Goal: Information Seeking & Learning: Learn about a topic

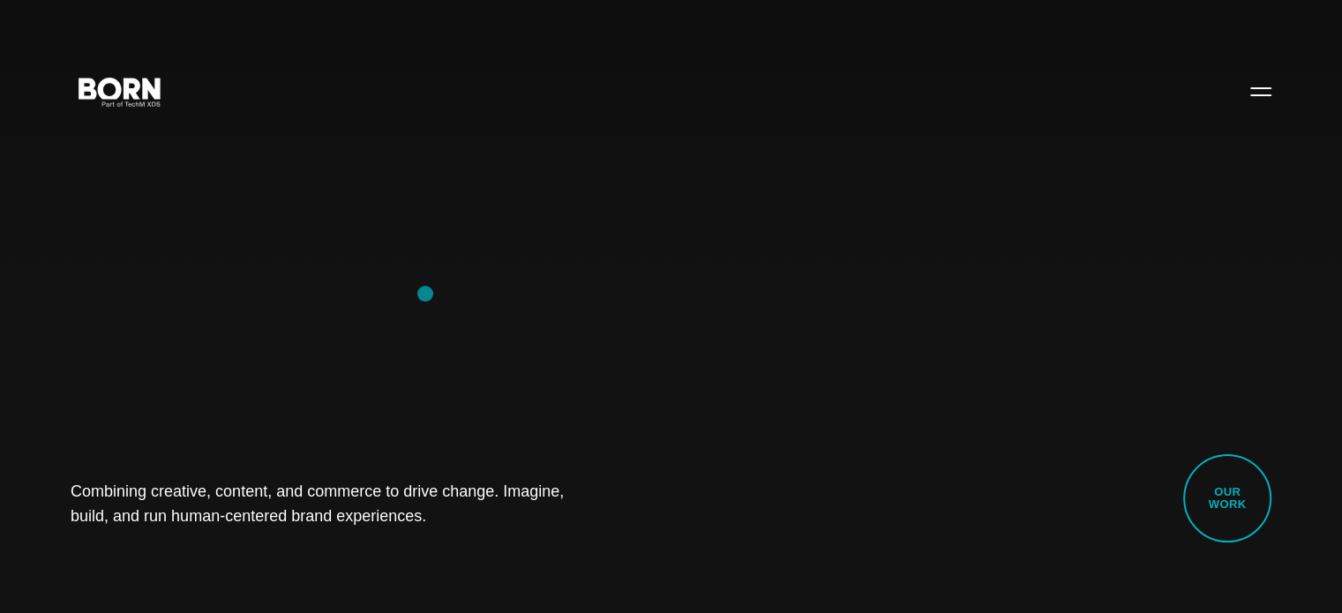
click at [425, 294] on div "Combining creative, content, and commerce to drive change. Imagine, build, and …" at bounding box center [671, 306] width 1342 height 613
click at [1257, 99] on button "Primary Menu" at bounding box center [1261, 90] width 42 height 37
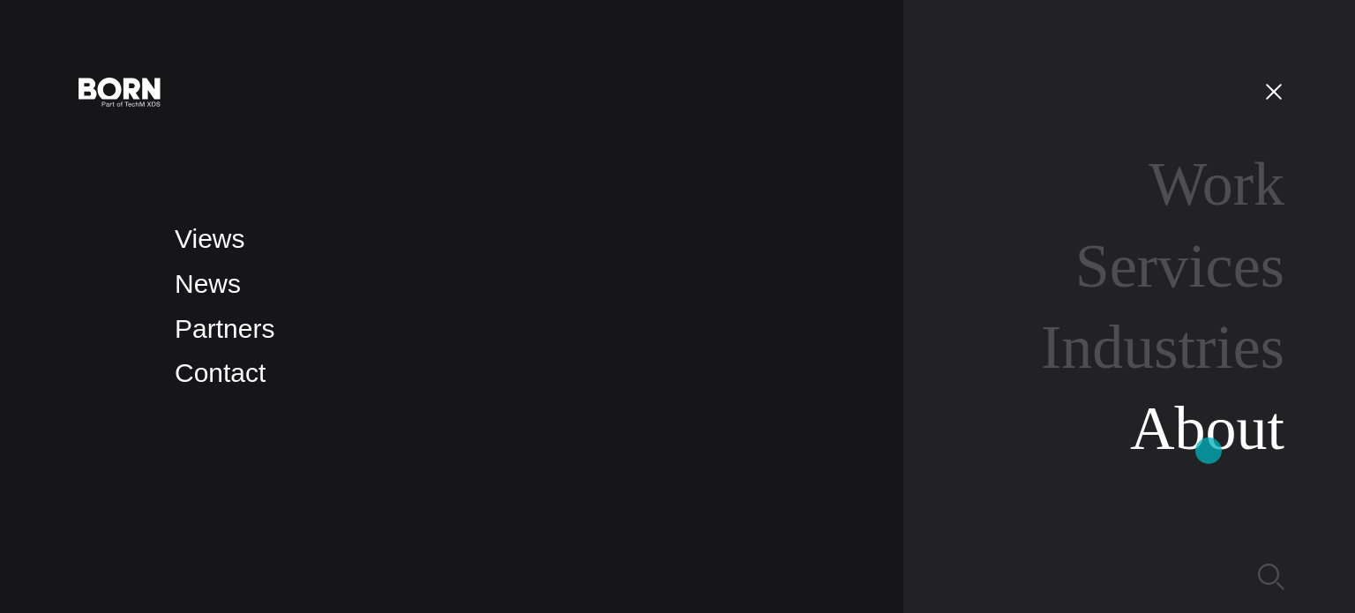
click at [1209, 451] on link "About" at bounding box center [1207, 428] width 154 height 68
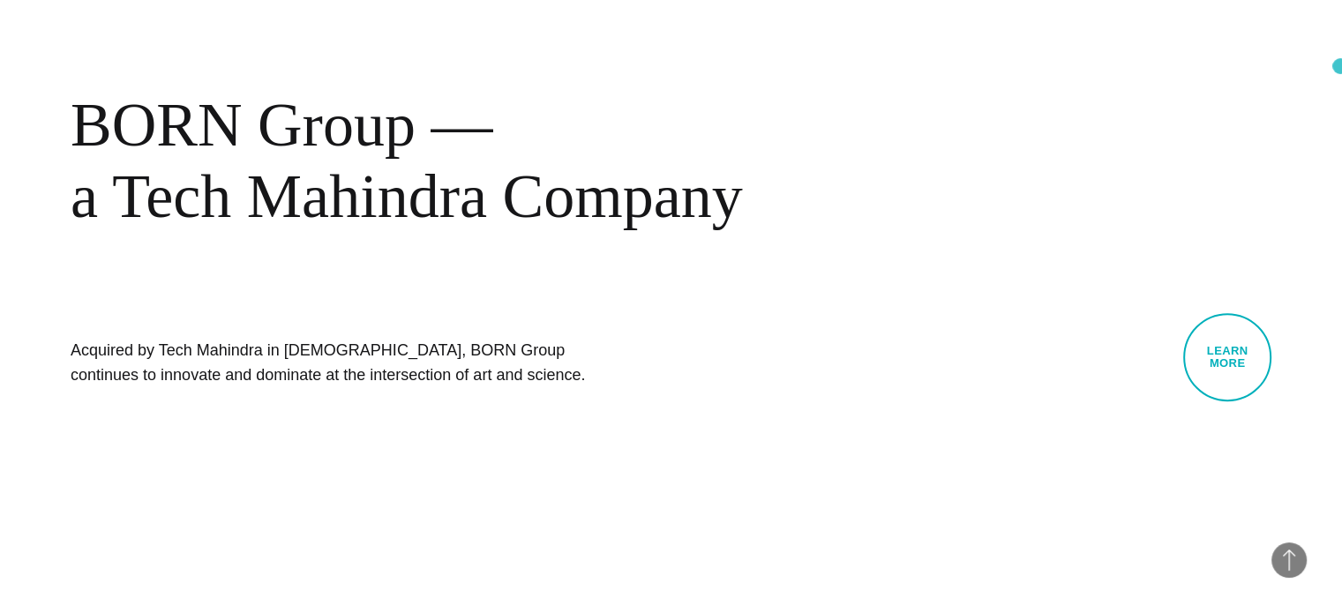
scroll to position [779, 0]
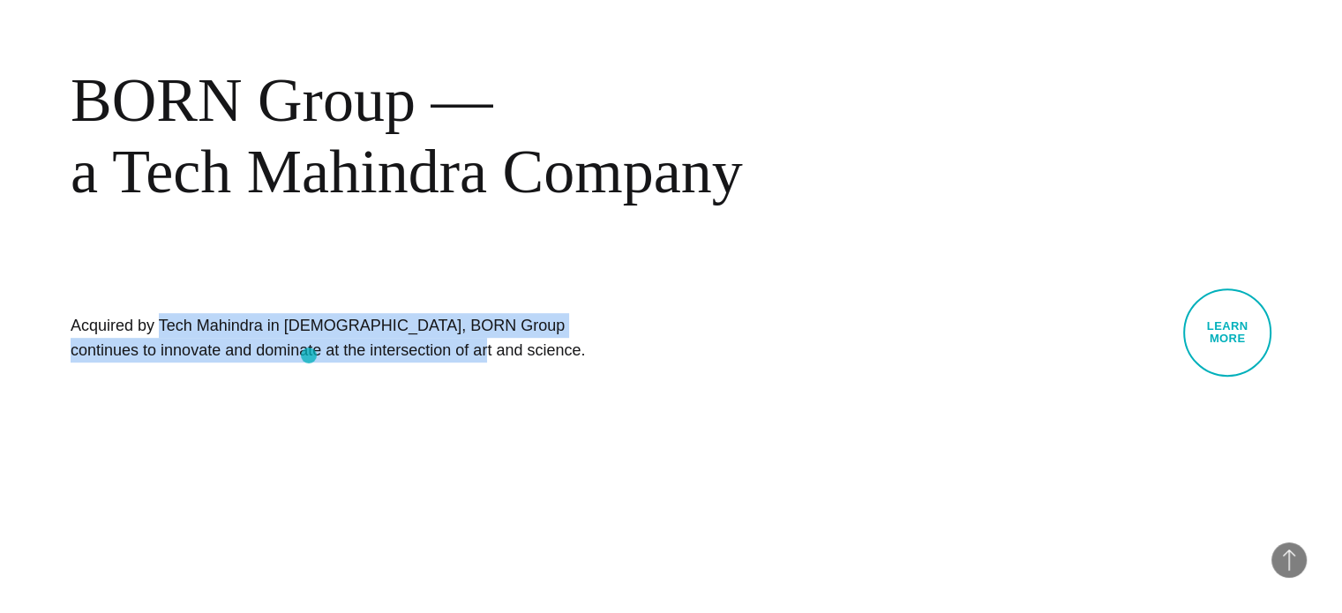
drag, startPoint x: 79, startPoint y: 320, endPoint x: 309, endPoint y: 356, distance: 232.1
click at [309, 356] on h1 "Acquired by Tech Mahindra in [DEMOGRAPHIC_DATA], BORN Group continues to innova…" at bounding box center [335, 337] width 529 height 49
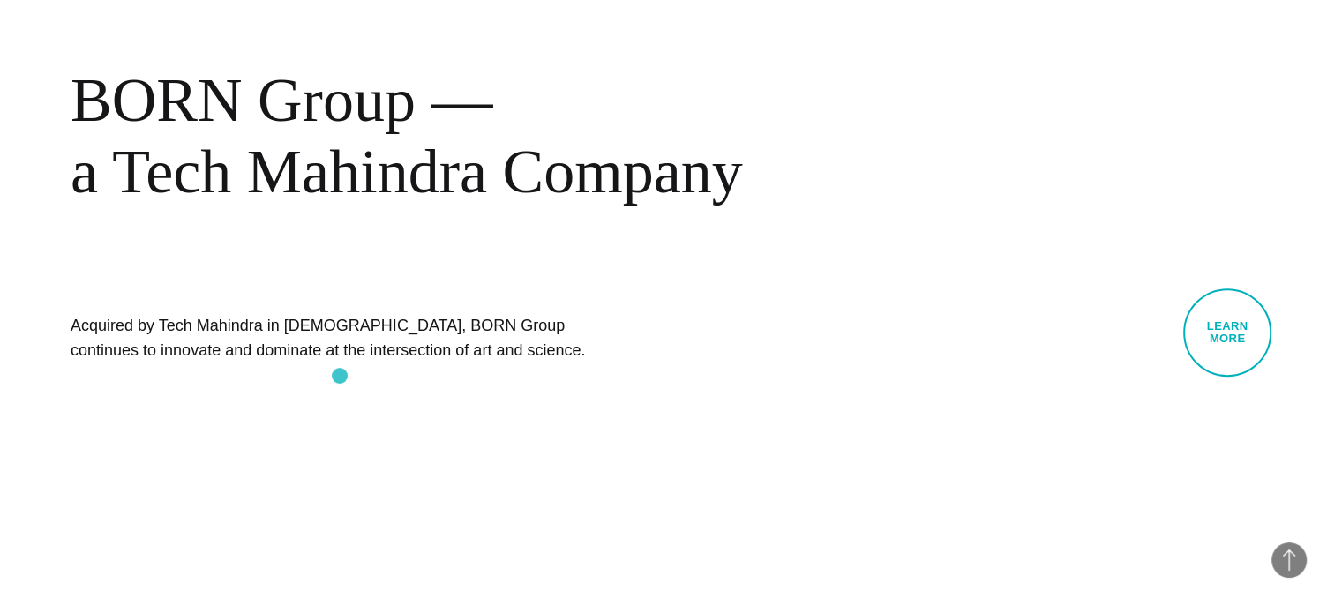
click at [340, 376] on div "BORN About Tech Mahindra BORN Group — a Tech Mahindra Company Acquired by Tech …" at bounding box center [671, 140] width 1342 height 613
click at [465, 324] on h1 "Acquired by Tech Mahindra in [DEMOGRAPHIC_DATA], BORN Group continues to innova…" at bounding box center [335, 337] width 529 height 49
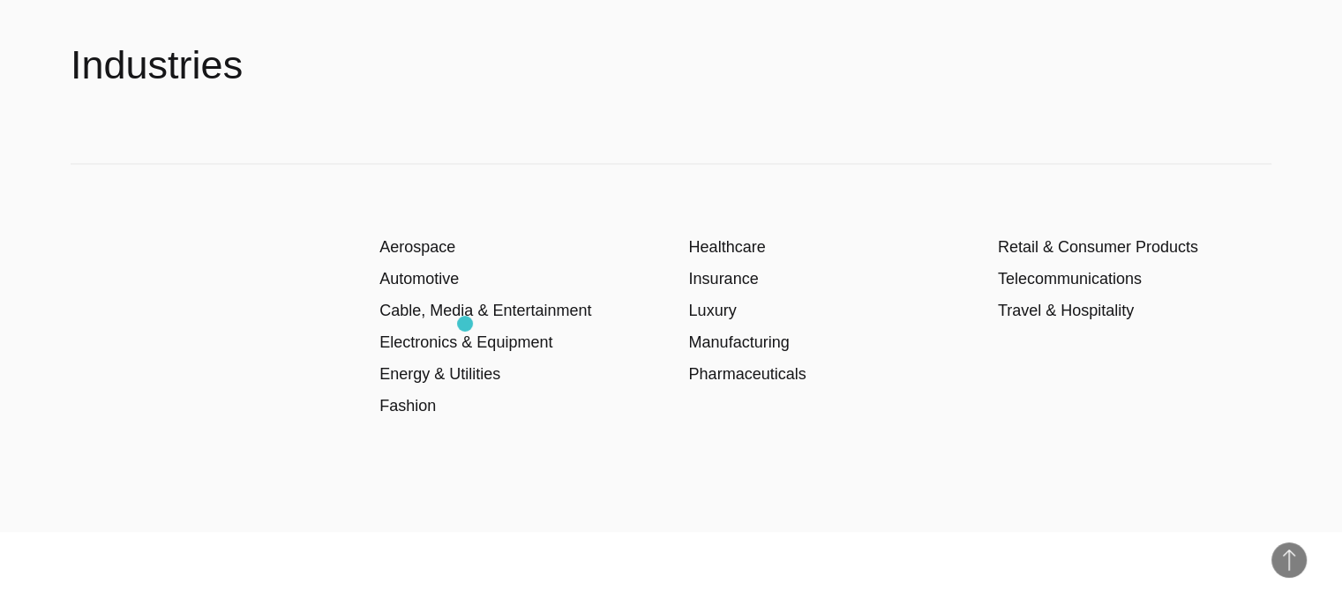
scroll to position [2615, 0]
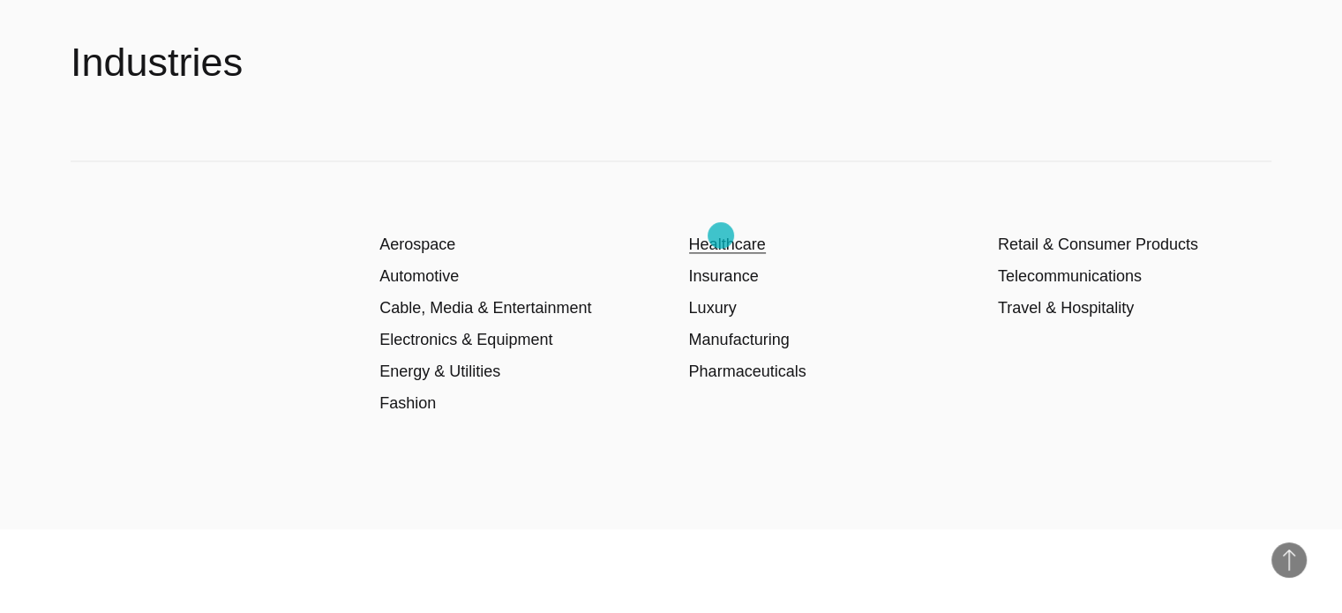
click at [721, 236] on link "Healthcare" at bounding box center [727, 245] width 77 height 18
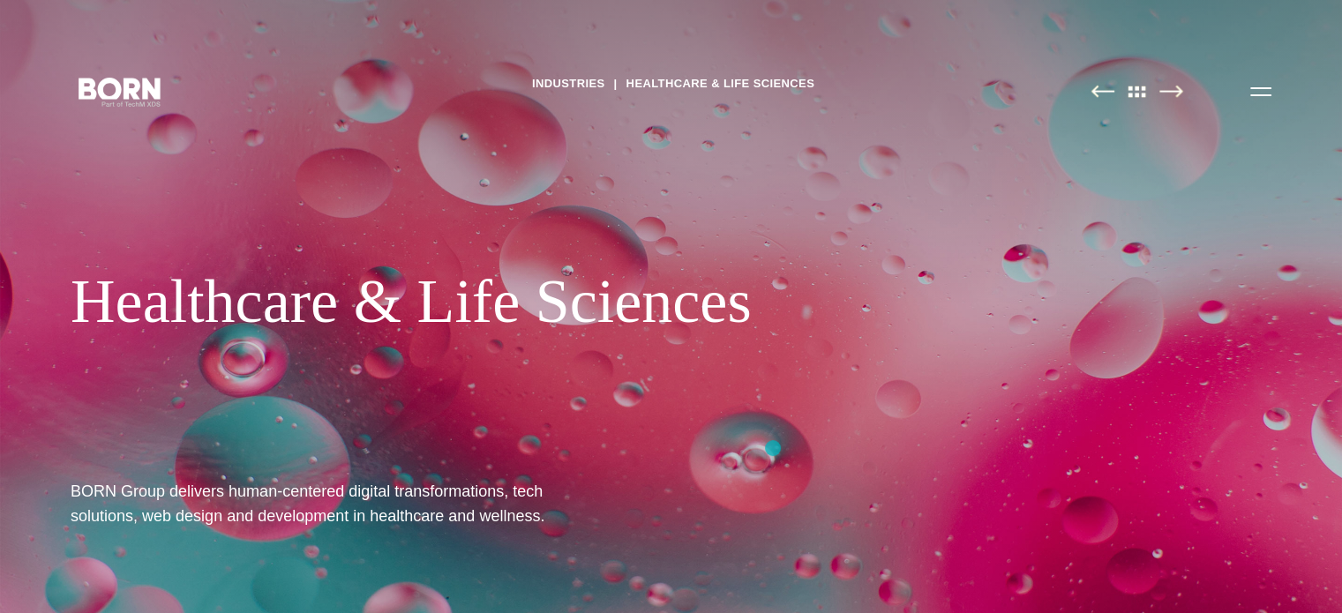
click at [773, 448] on div "Industries Healthcare & Life Sciences Healthcare & Life Sciences BORN Group del…" at bounding box center [671, 306] width 1342 height 613
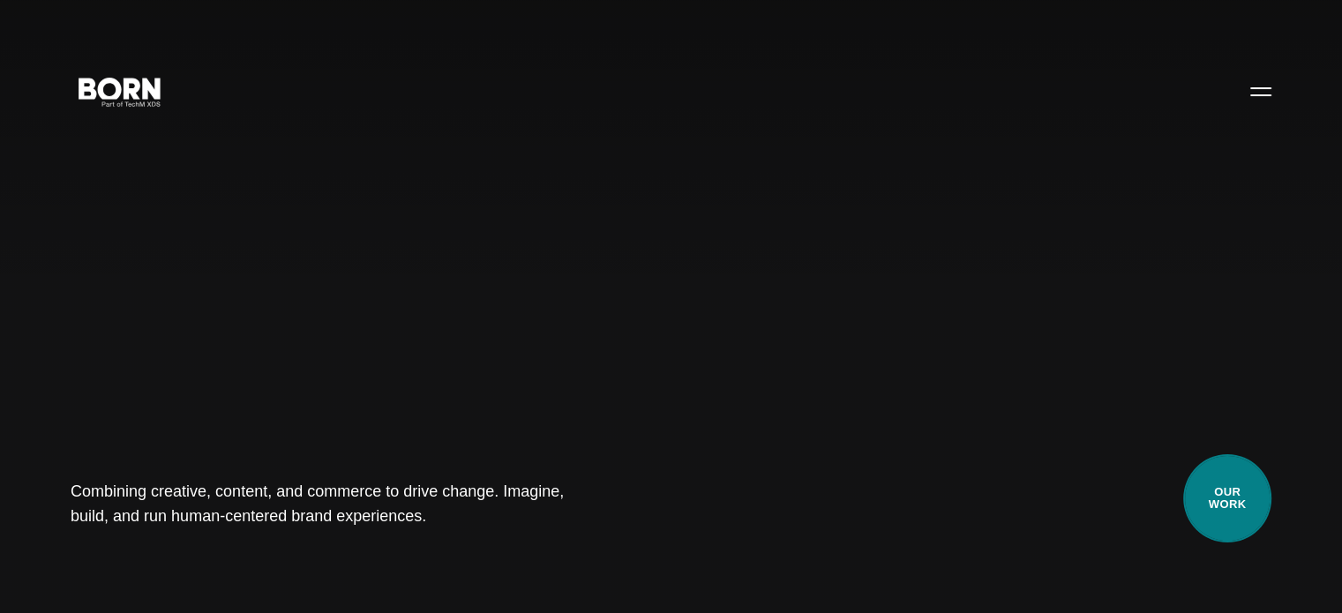
click at [1257, 506] on link "Our Work" at bounding box center [1227, 498] width 88 height 88
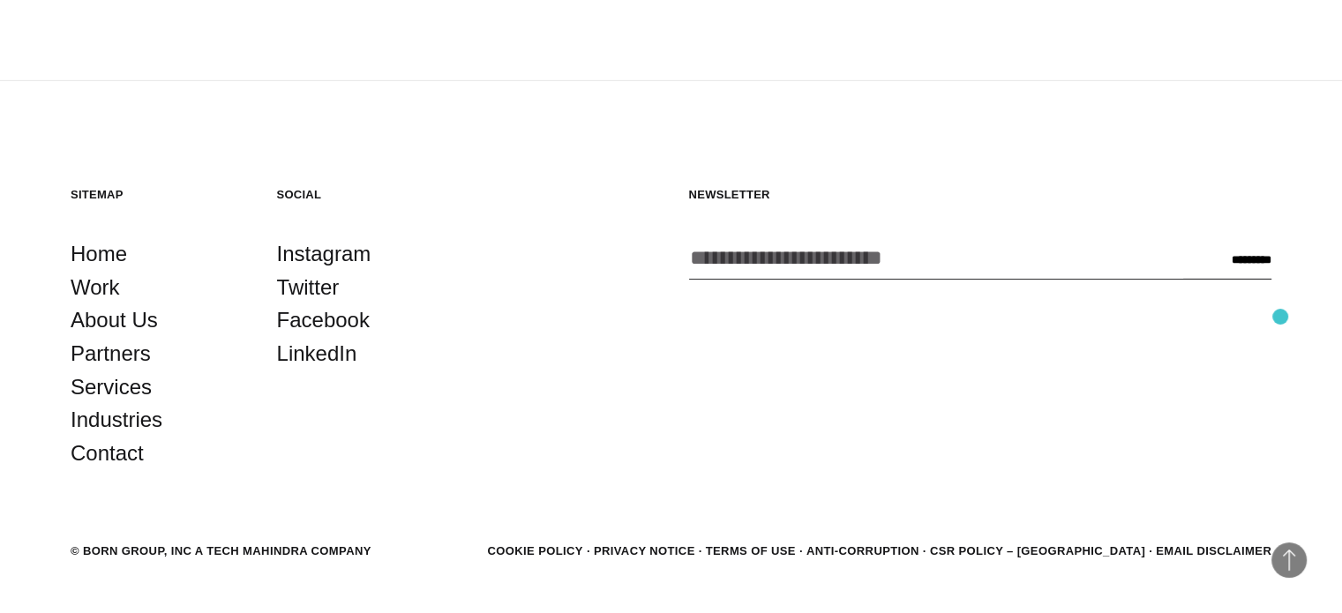
scroll to position [5614, 0]
click at [108, 302] on link "About Us" at bounding box center [114, 319] width 87 height 34
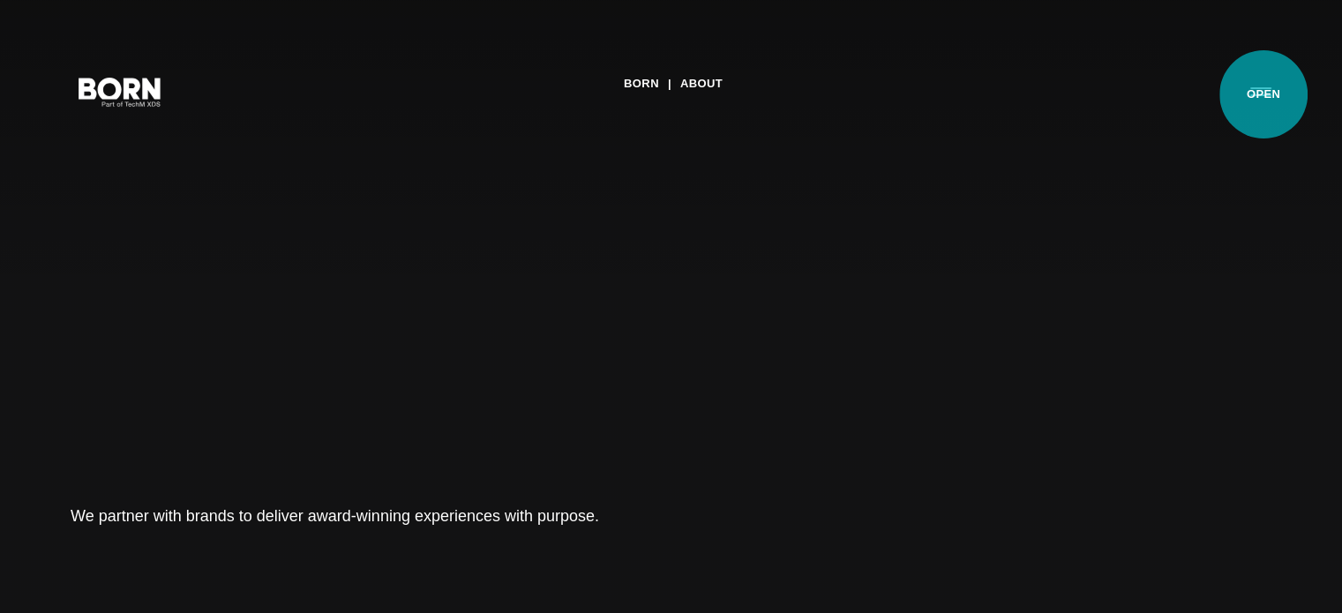
click at [1264, 94] on button "Primary Menu" at bounding box center [1261, 90] width 42 height 37
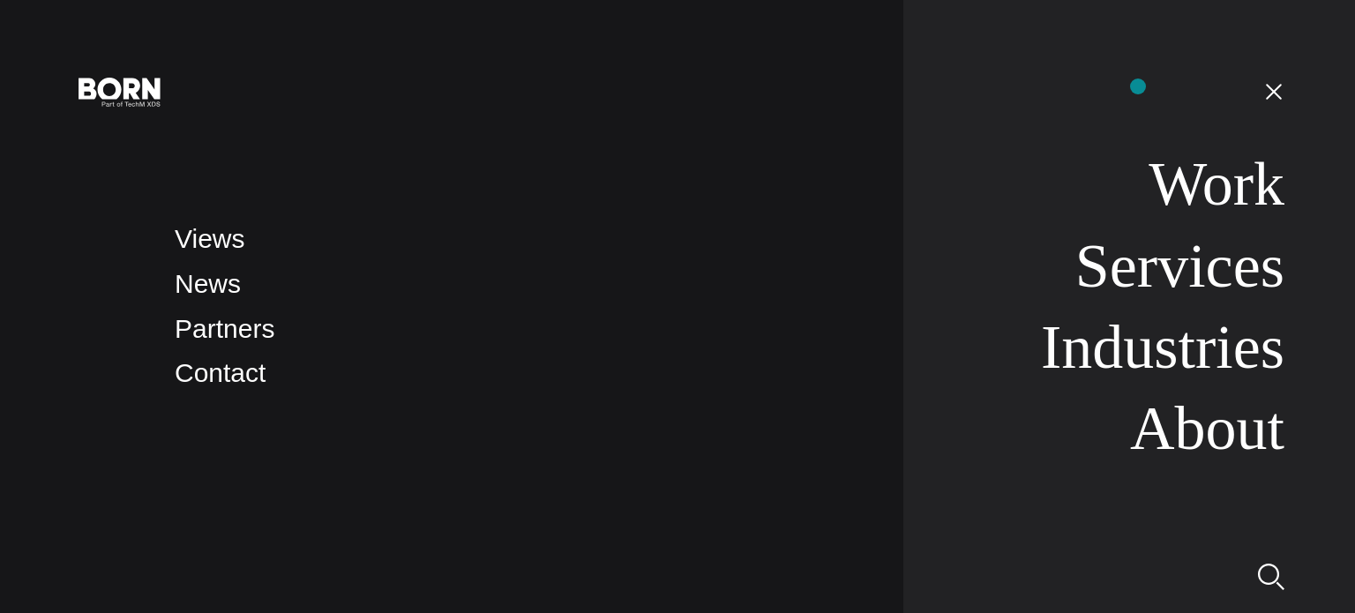
click at [1138, 86] on nav "Work Services Industries About" at bounding box center [1094, 306] width 381 height 613
click at [1279, 94] on button "Primary Menu" at bounding box center [1274, 90] width 42 height 37
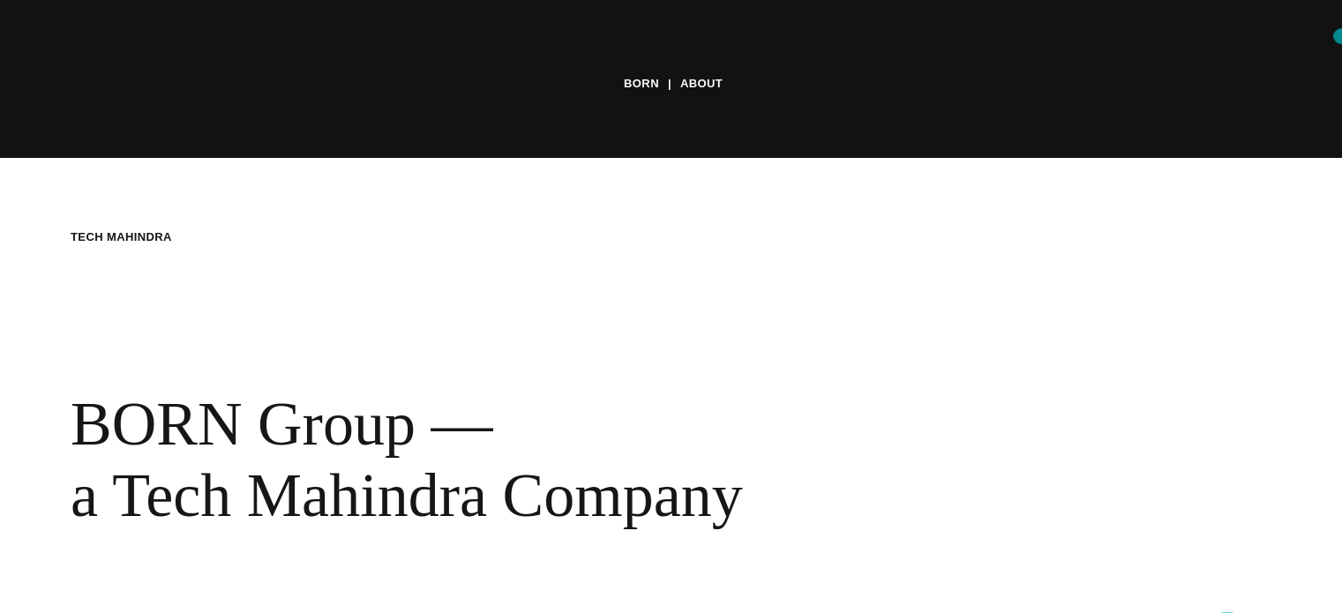
scroll to position [528, 0]
